Goal: Navigation & Orientation: Find specific page/section

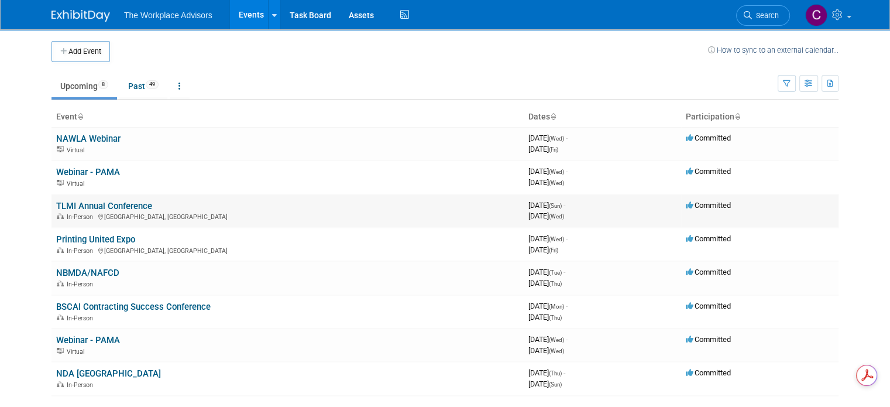
click at [92, 208] on link "TLMI Annual Conference" at bounding box center [104, 206] width 96 height 11
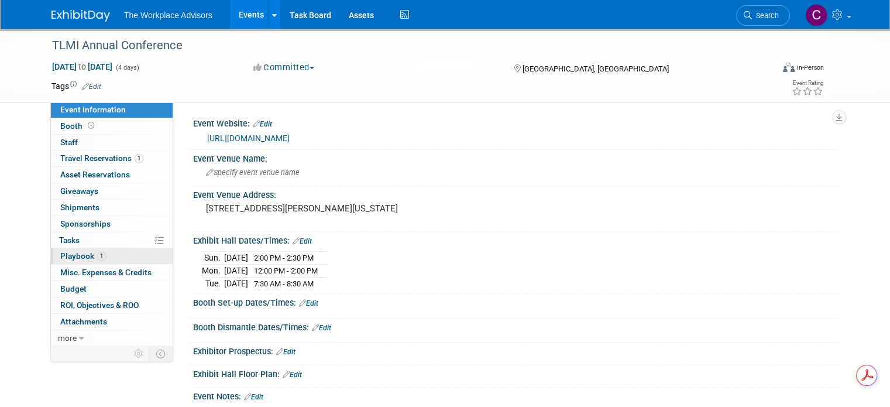
click at [70, 257] on span "Playbook 1" at bounding box center [83, 255] width 46 height 9
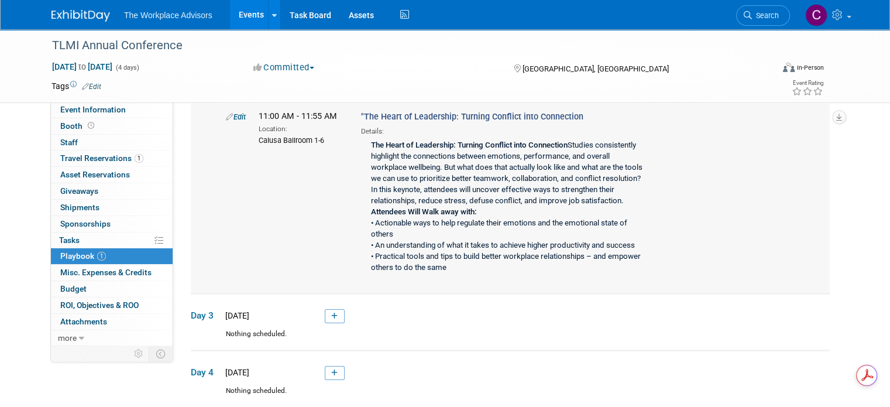
scroll to position [59, 0]
